Goal: Navigation & Orientation: Find specific page/section

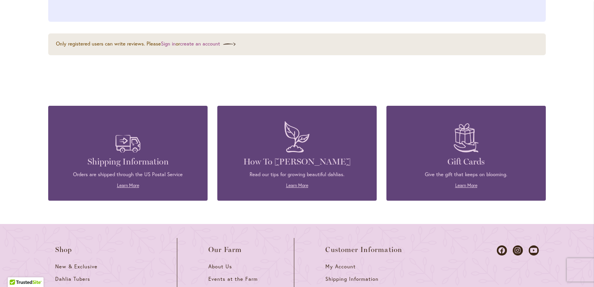
scroll to position [1163, 0]
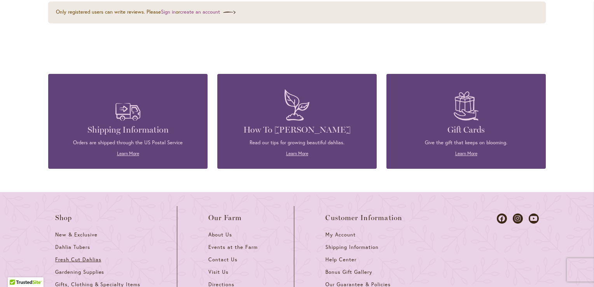
click at [81, 263] on span "Fresh Cut Dahlias" at bounding box center [78, 259] width 46 height 7
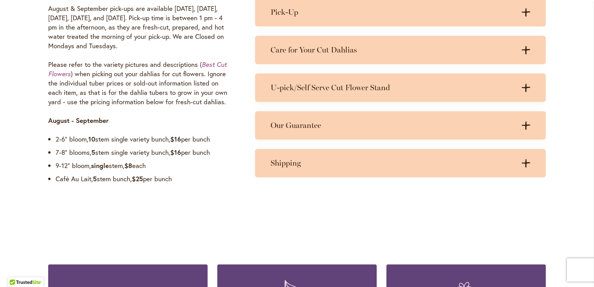
scroll to position [702, 0]
